Goal: Find specific page/section

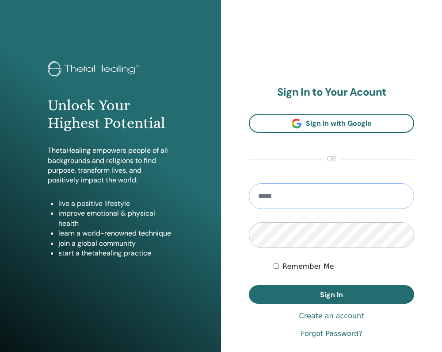
type input "**********"
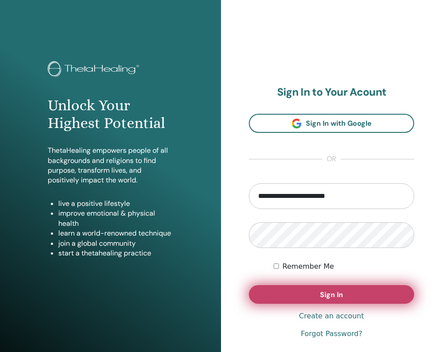
click at [305, 295] on button "Sign In" at bounding box center [331, 294] width 165 height 19
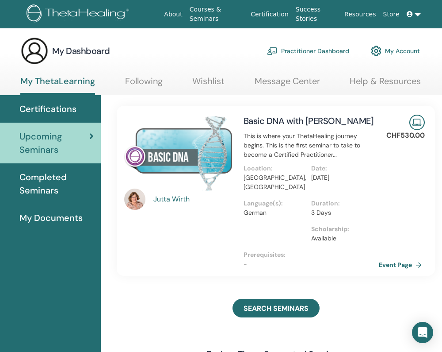
scroll to position [2, 29]
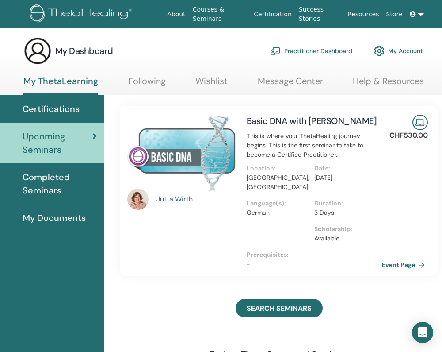
click at [75, 217] on span "My Documents" at bounding box center [54, 217] width 63 height 13
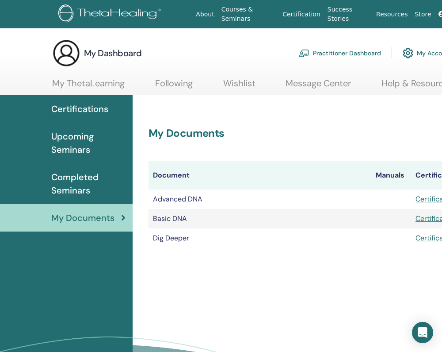
click at [83, 108] on span "Certifications" at bounding box center [79, 108] width 57 height 13
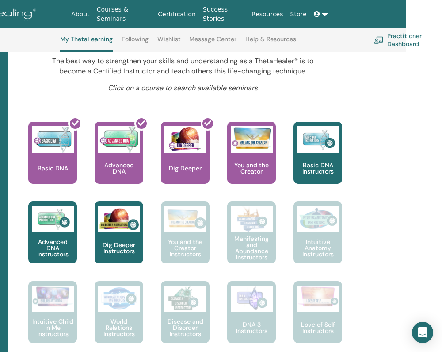
scroll to position [281, 0]
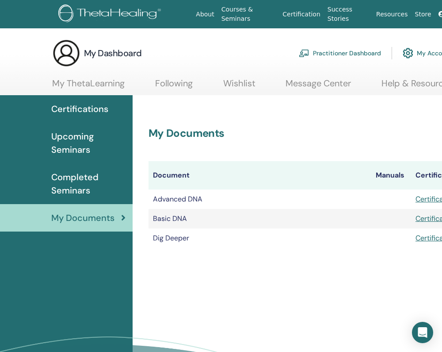
click at [71, 147] on span "Upcoming Seminars" at bounding box center [88, 143] width 74 height 27
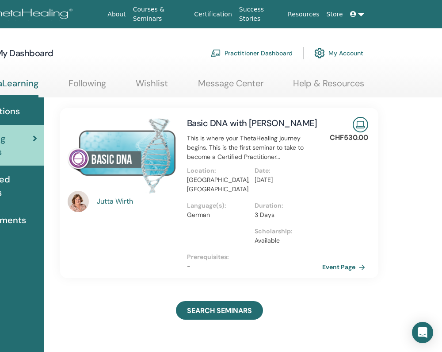
scroll to position [0, 88]
click at [339, 265] on link "Event Page" at bounding box center [347, 266] width 46 height 13
